Goal: Information Seeking & Learning: Check status

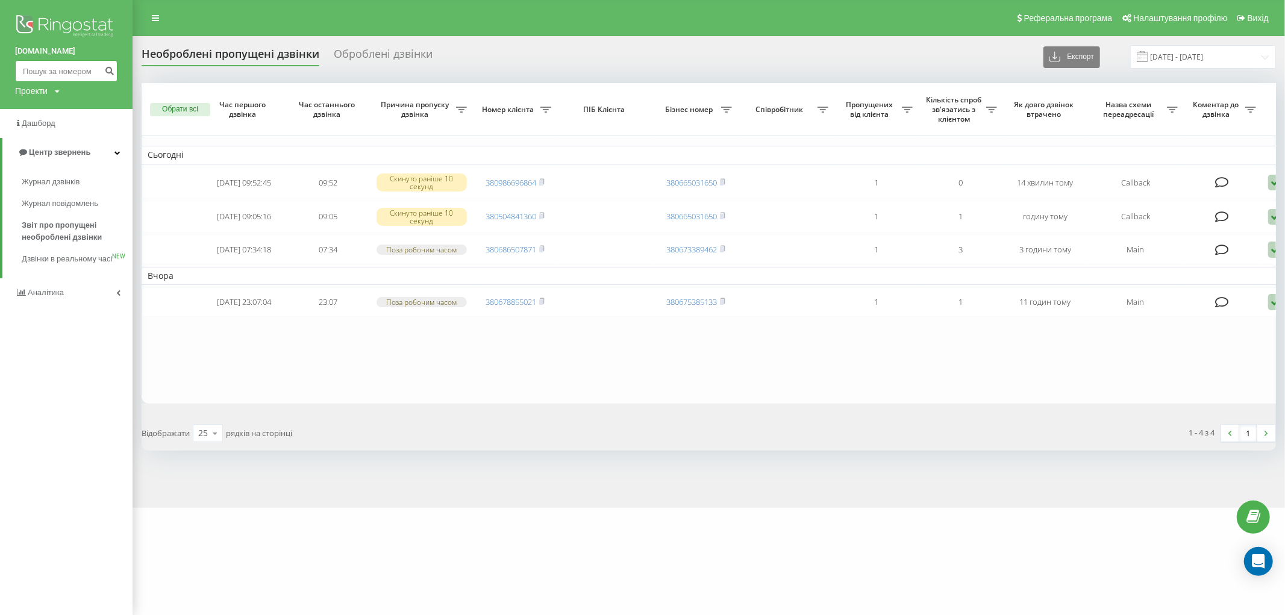
click at [81, 71] on input at bounding box center [66, 71] width 102 height 22
paste input "+380679922642"
type input "+380679922642"
click at [107, 70] on icon "submit" at bounding box center [109, 69] width 10 height 7
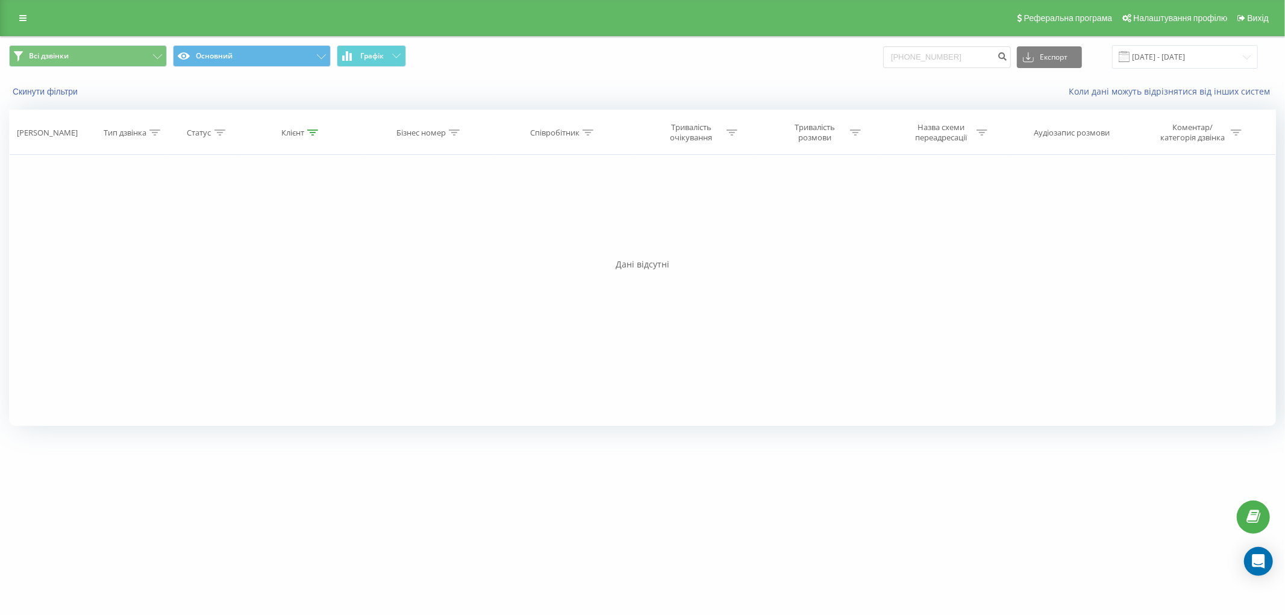
click at [183, 220] on div "Фільтрувати за умовою Дорівнює Введіть значення Скасувати OK Фільтрувати за умо…" at bounding box center [642, 290] width 1267 height 271
click at [28, 14] on link at bounding box center [23, 18] width 22 height 17
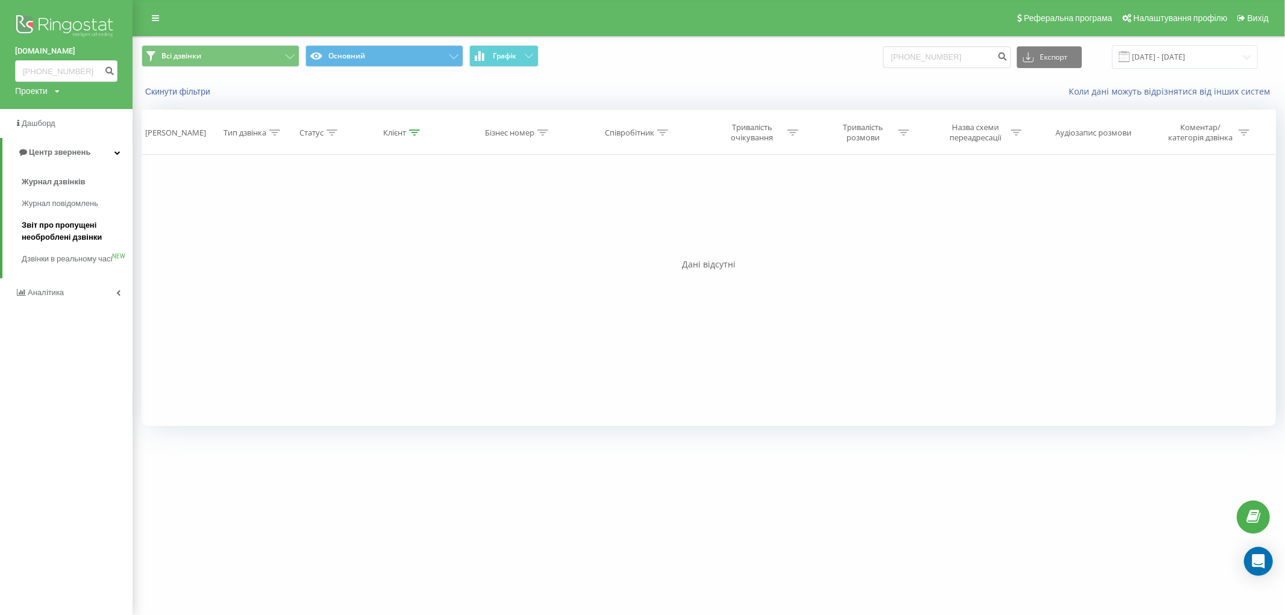
click at [66, 223] on span "Звіт про пропущені необроблені дзвінки" at bounding box center [74, 231] width 105 height 24
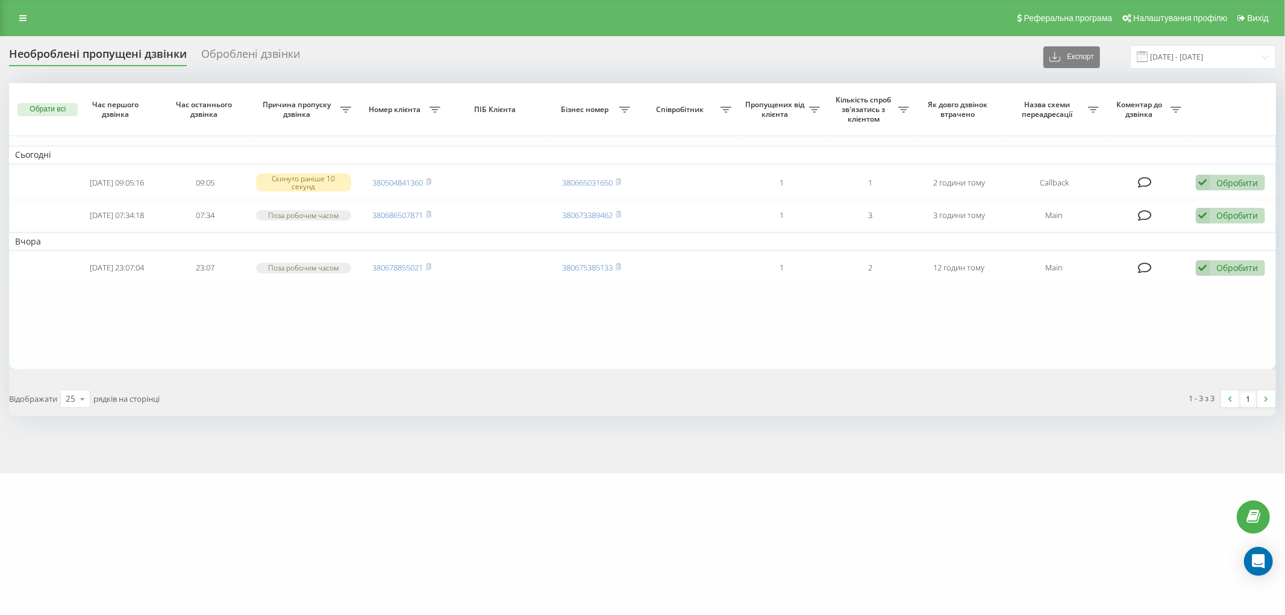
click at [168, 408] on div "Відображати 25 10 25 50 100 рядків на сторінці" at bounding box center [322, 398] width 642 height 35
click at [10, 20] on div "Реферальна програма Налаштування профілю Вихід" at bounding box center [642, 18] width 1285 height 36
click at [27, 19] on link at bounding box center [23, 18] width 22 height 17
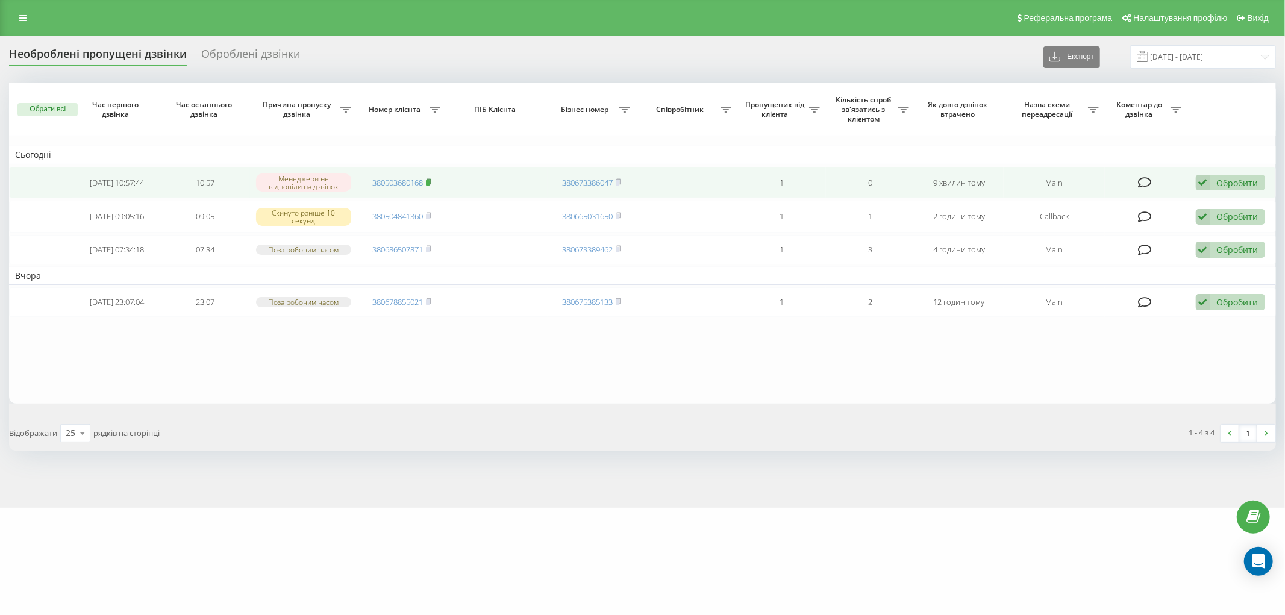
click at [428, 183] on rect at bounding box center [428, 182] width 4 height 5
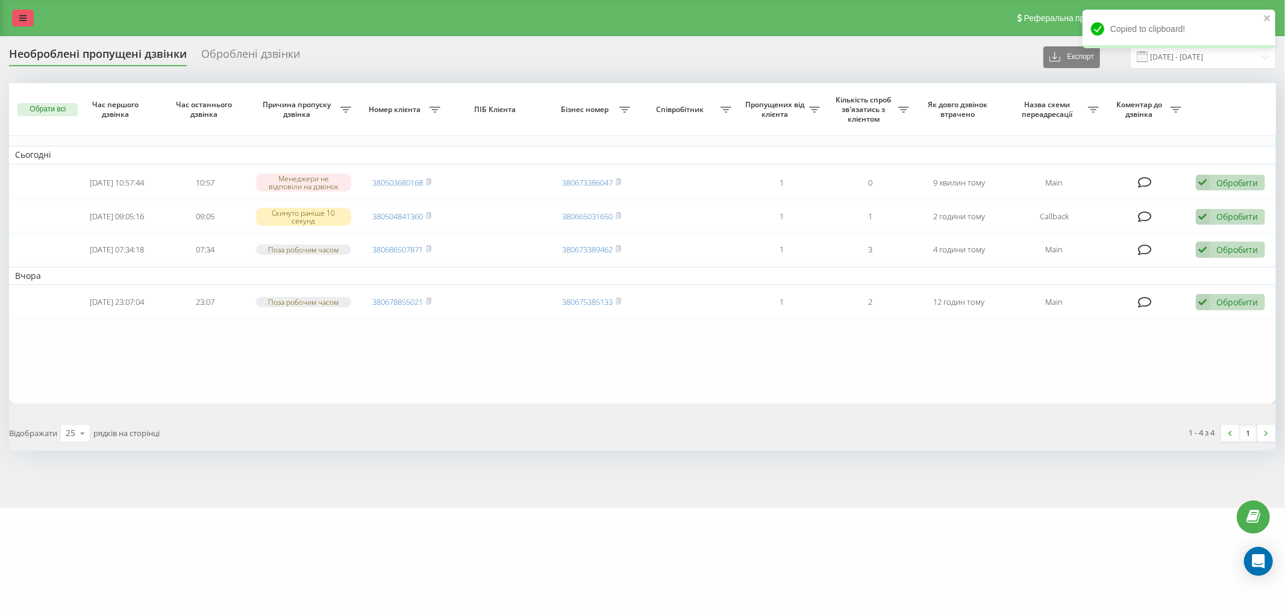
click at [20, 14] on icon at bounding box center [22, 18] width 7 height 8
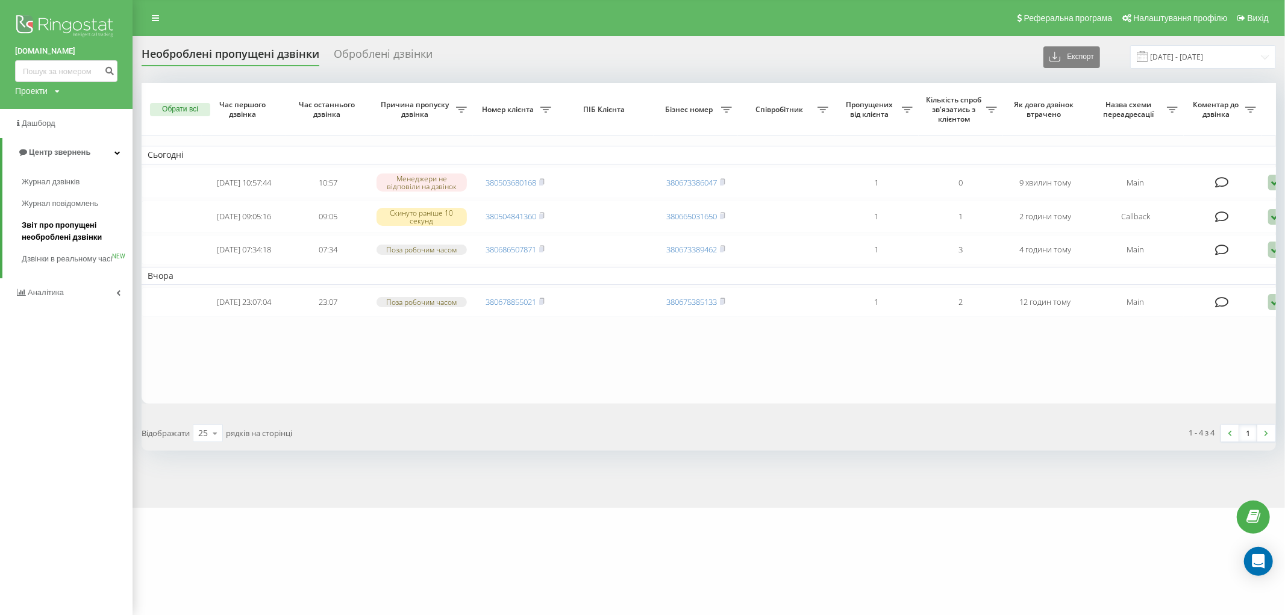
click at [69, 234] on span "Звіт про пропущені необроблені дзвінки" at bounding box center [74, 231] width 105 height 24
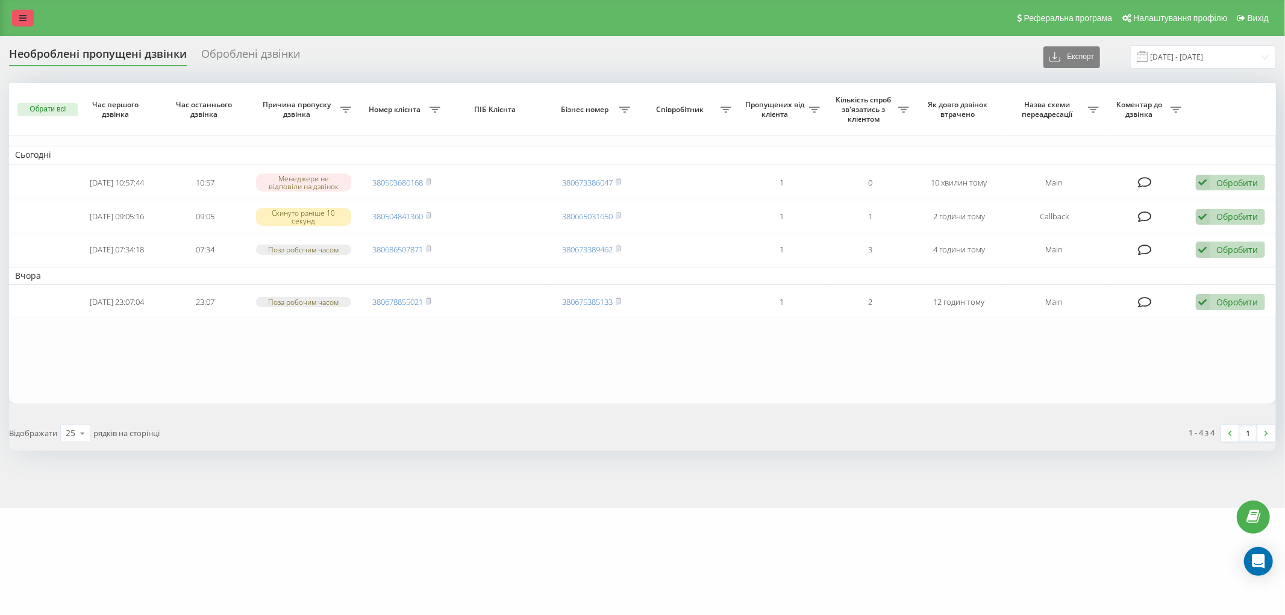
click at [17, 22] on link at bounding box center [23, 18] width 22 height 17
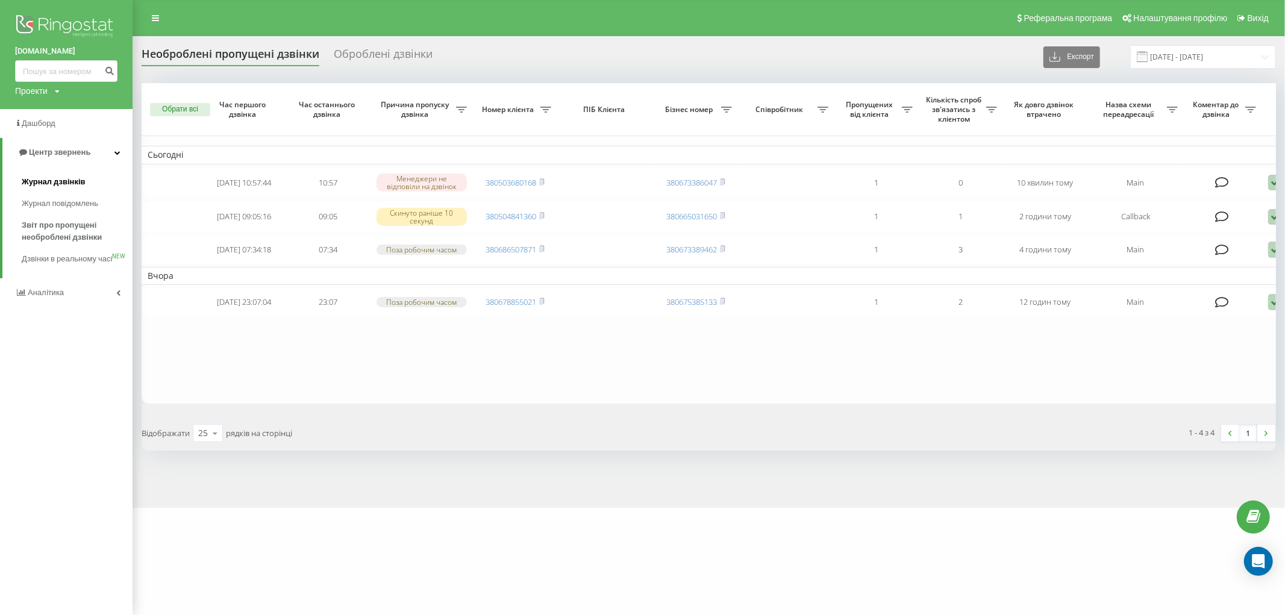
click at [69, 187] on span "Журнал дзвінків" at bounding box center [54, 182] width 64 height 12
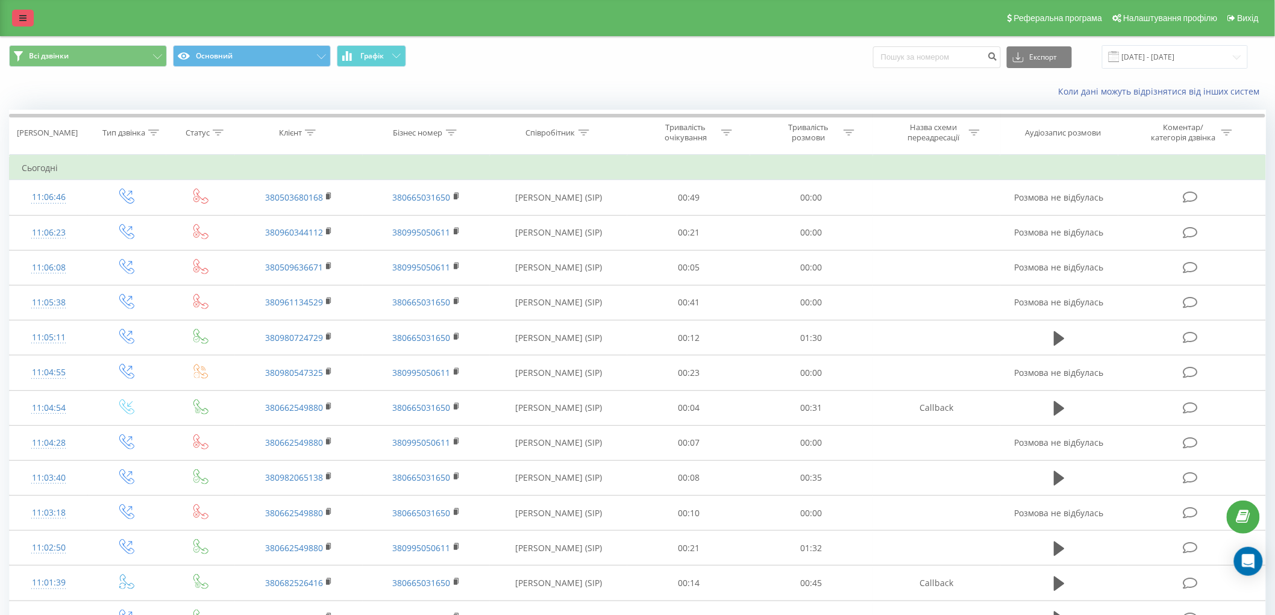
click at [28, 23] on link at bounding box center [23, 18] width 22 height 17
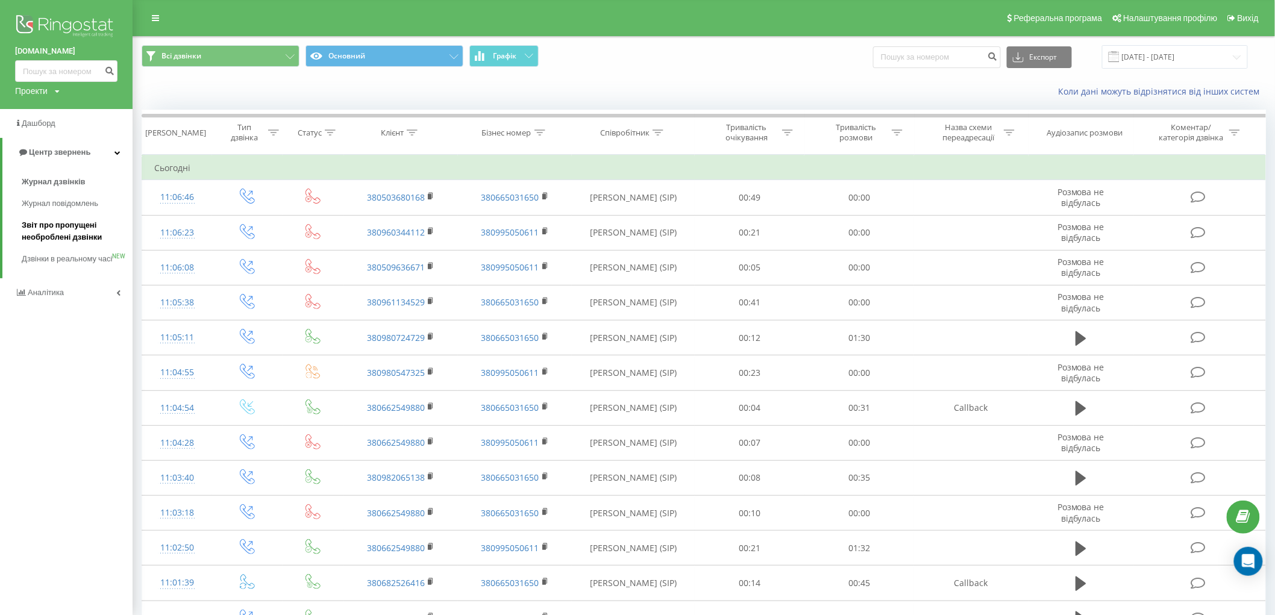
click at [88, 224] on span "Звіт про пропущені необроблені дзвінки" at bounding box center [74, 231] width 105 height 24
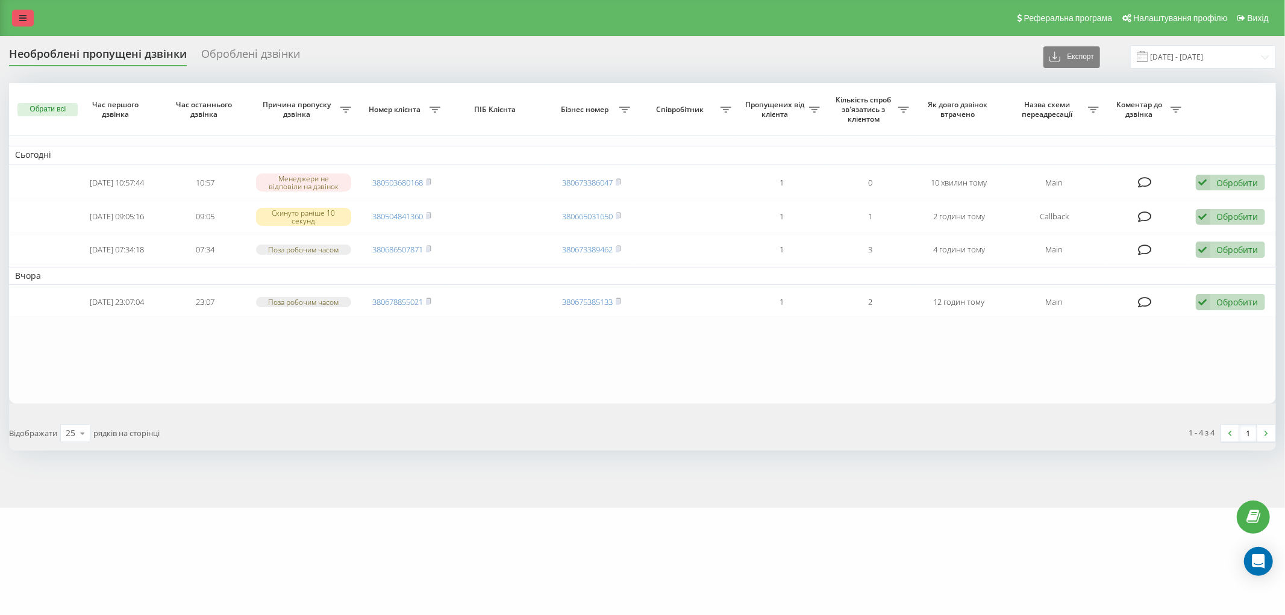
click at [25, 10] on link at bounding box center [23, 18] width 22 height 17
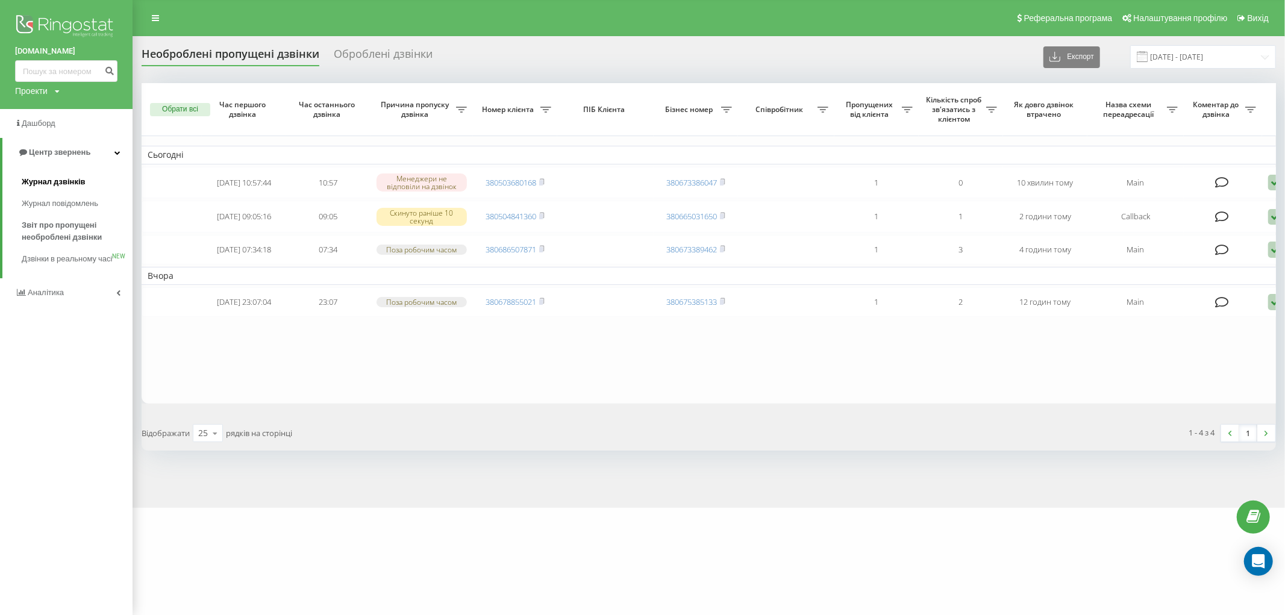
click at [68, 181] on span "Журнал дзвінків" at bounding box center [54, 182] width 64 height 12
